Goal: Task Accomplishment & Management: Complete application form

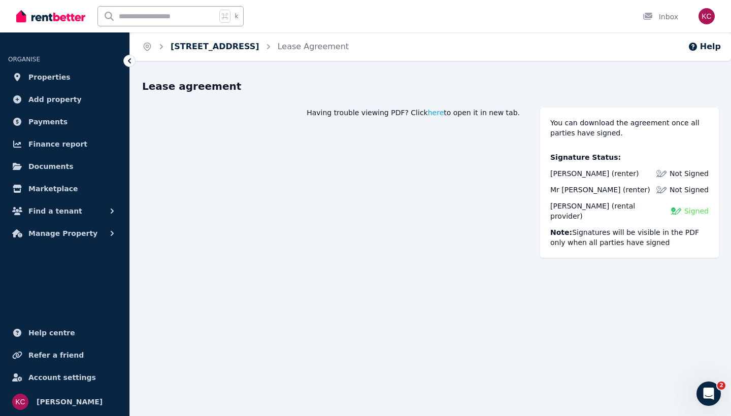
click at [231, 48] on link "[STREET_ADDRESS]" at bounding box center [214, 47] width 89 height 10
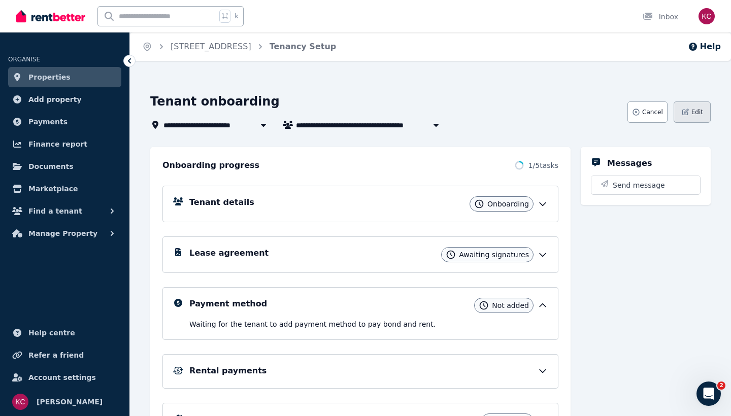
click at [693, 111] on span "Edit" at bounding box center [697, 112] width 12 height 8
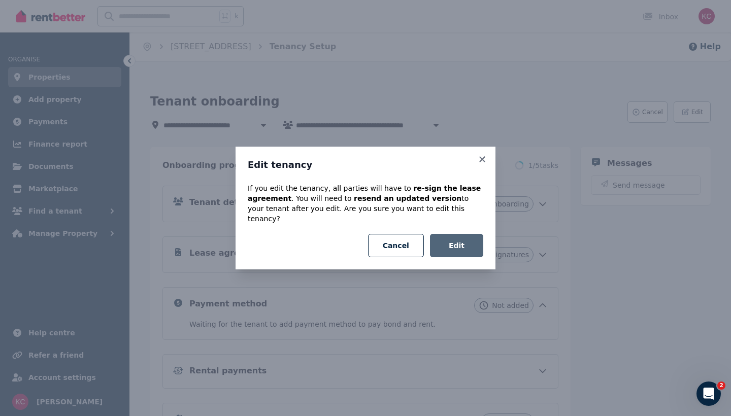
click at [467, 234] on button "Edit" at bounding box center [456, 245] width 53 height 23
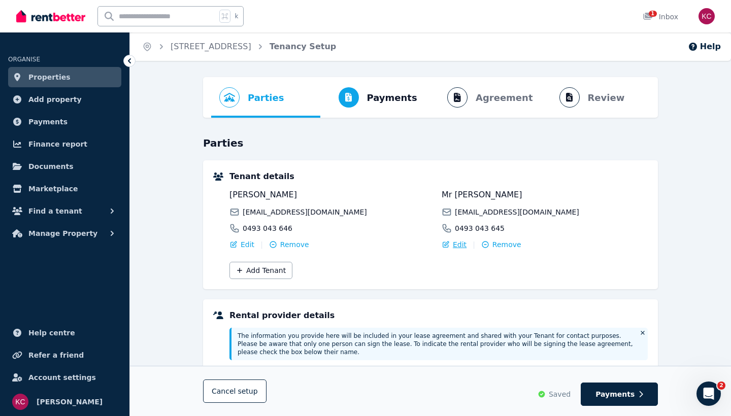
click at [454, 243] on span "Edit" at bounding box center [460, 244] width 14 height 10
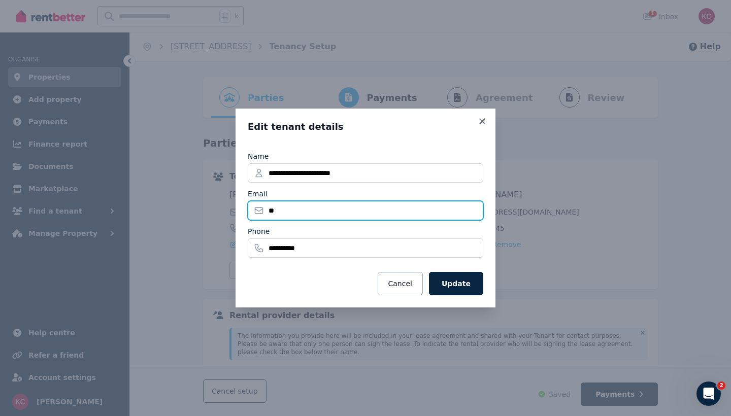
type input "*"
type input "**********"
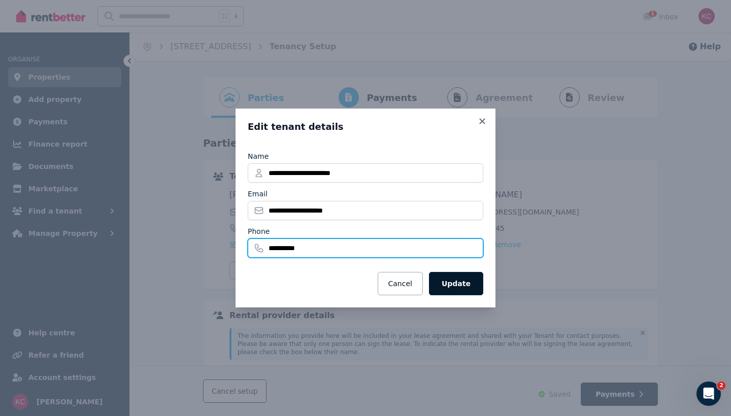
type input "**********"
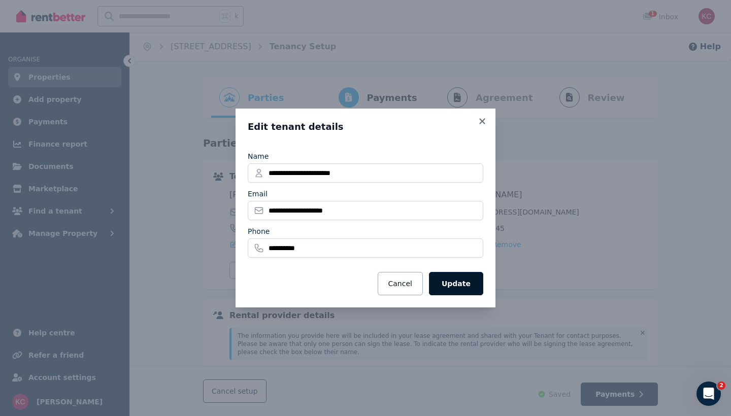
click at [463, 283] on button "Update" at bounding box center [456, 283] width 54 height 23
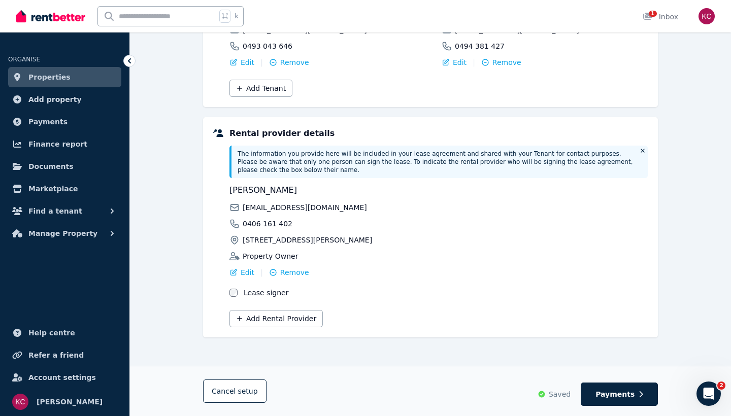
scroll to position [182, 0]
click at [628, 389] on button "Payments" at bounding box center [618, 394] width 77 height 23
select select "**********"
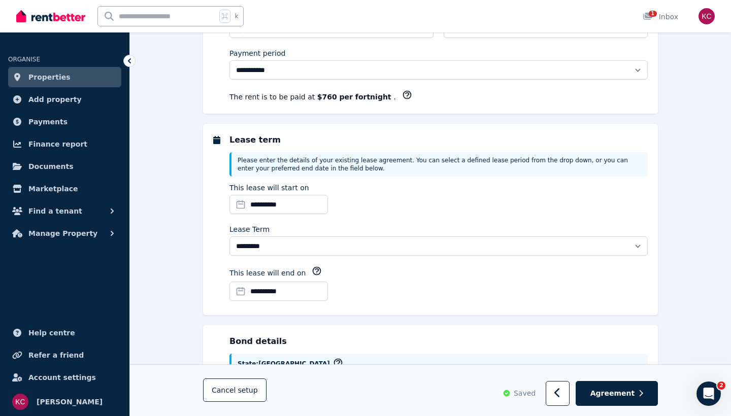
scroll to position [0, 0]
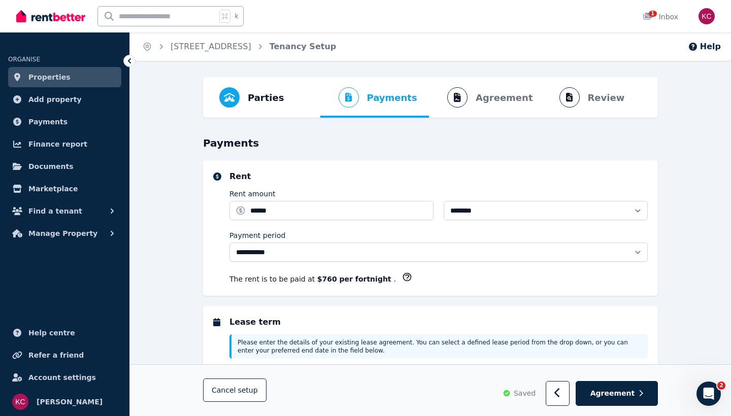
select select "**********"
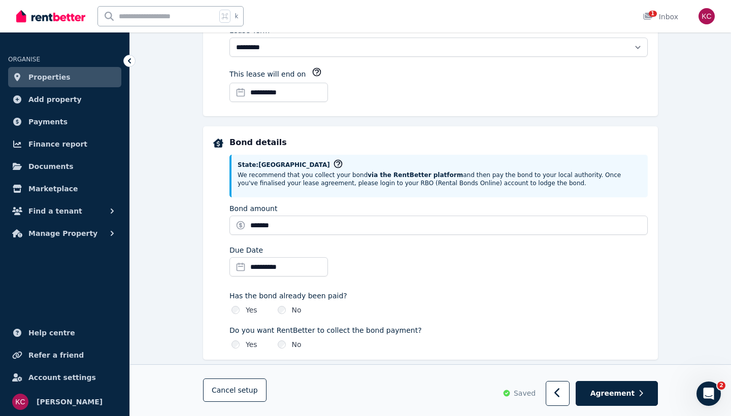
scroll to position [543, 0]
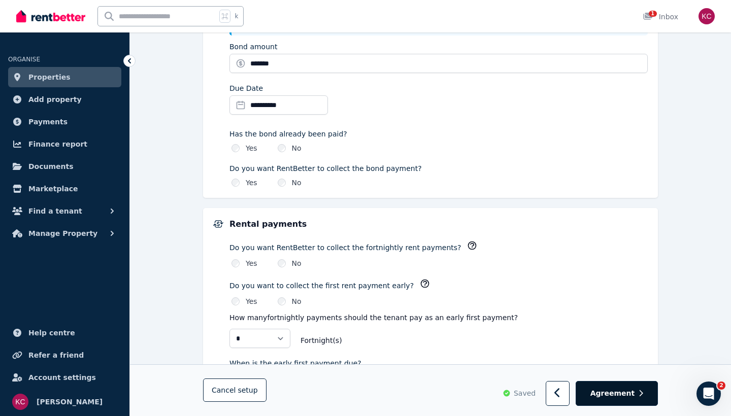
click at [619, 393] on span "Agreement" at bounding box center [612, 394] width 45 height 10
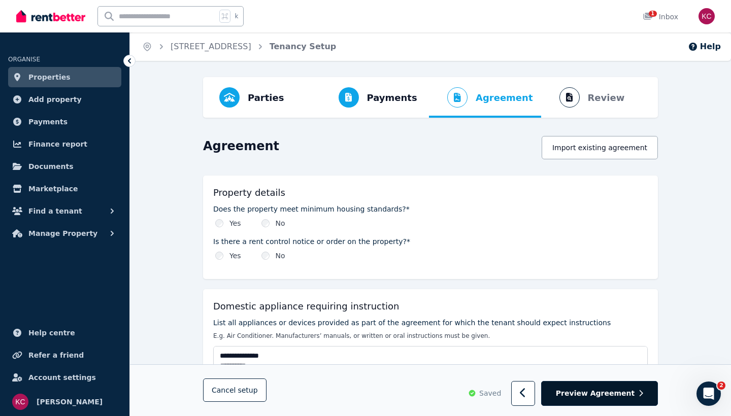
click at [604, 390] on span "Preview Agreement" at bounding box center [595, 394] width 79 height 10
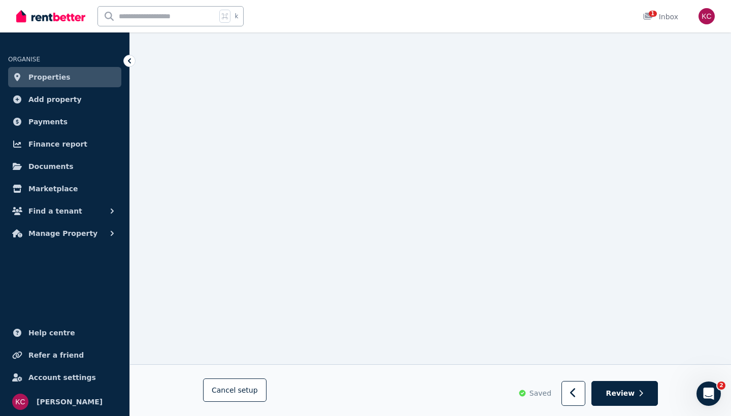
scroll to position [616, 0]
click at [621, 392] on span "Review" at bounding box center [620, 394] width 29 height 10
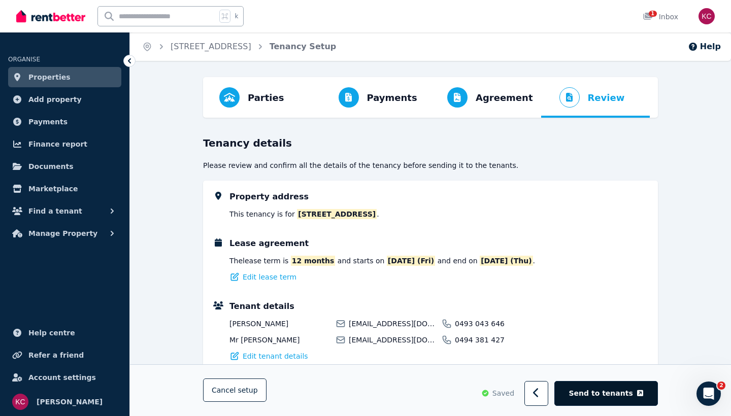
click at [611, 393] on span "Send to tenants" at bounding box center [601, 394] width 64 height 10
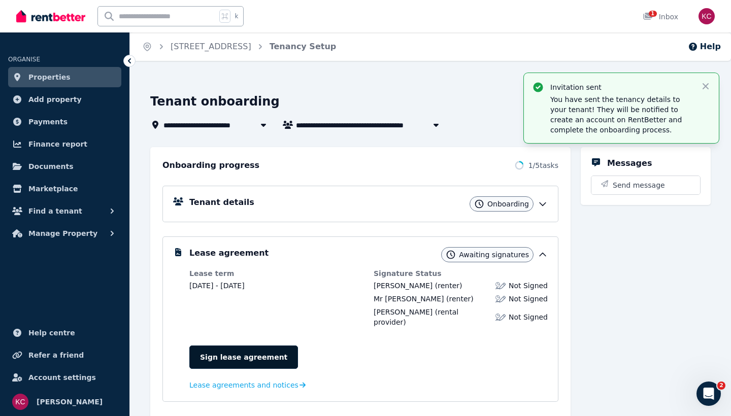
click at [233, 346] on link "Sign lease agreement" at bounding box center [243, 357] width 109 height 23
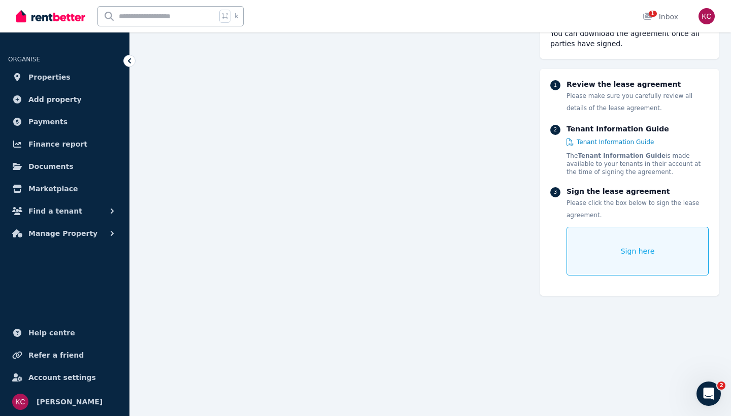
scroll to position [124, 0]
click at [632, 252] on span "Sign here" at bounding box center [637, 251] width 34 height 10
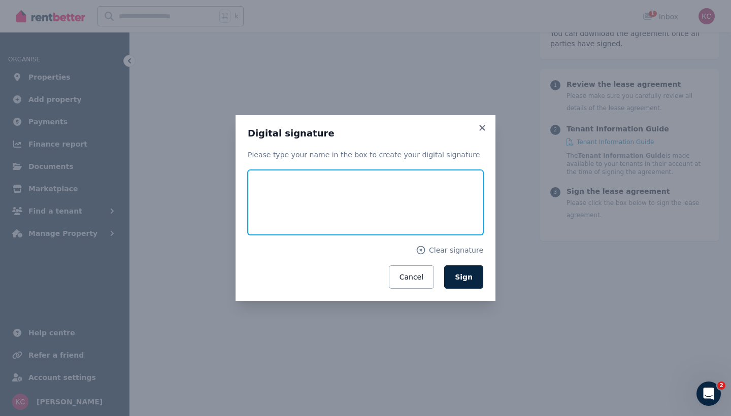
click at [331, 185] on input "text" at bounding box center [365, 202] width 235 height 65
type input "********"
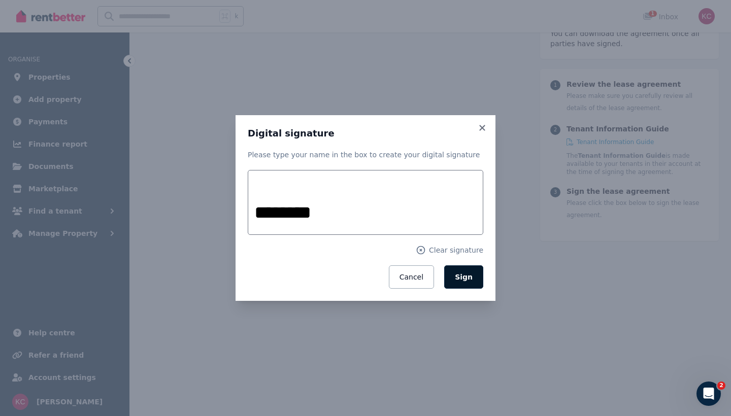
drag, startPoint x: 332, startPoint y: 179, endPoint x: 474, endPoint y: 281, distance: 174.5
click at [474, 281] on button "Sign" at bounding box center [463, 276] width 39 height 23
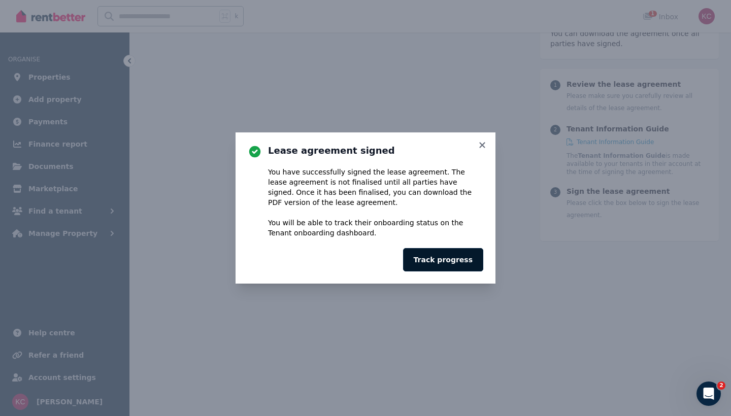
click at [456, 256] on button "Track progress" at bounding box center [443, 259] width 80 height 23
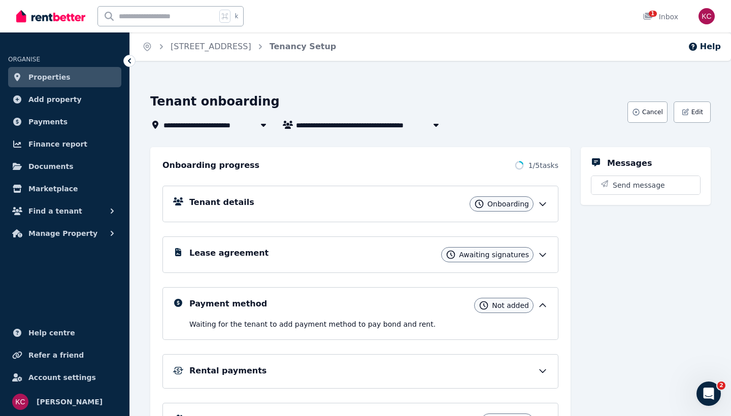
click at [528, 201] on span "Onboarding" at bounding box center [508, 204] width 42 height 10
